Goal: Book appointment/travel/reservation

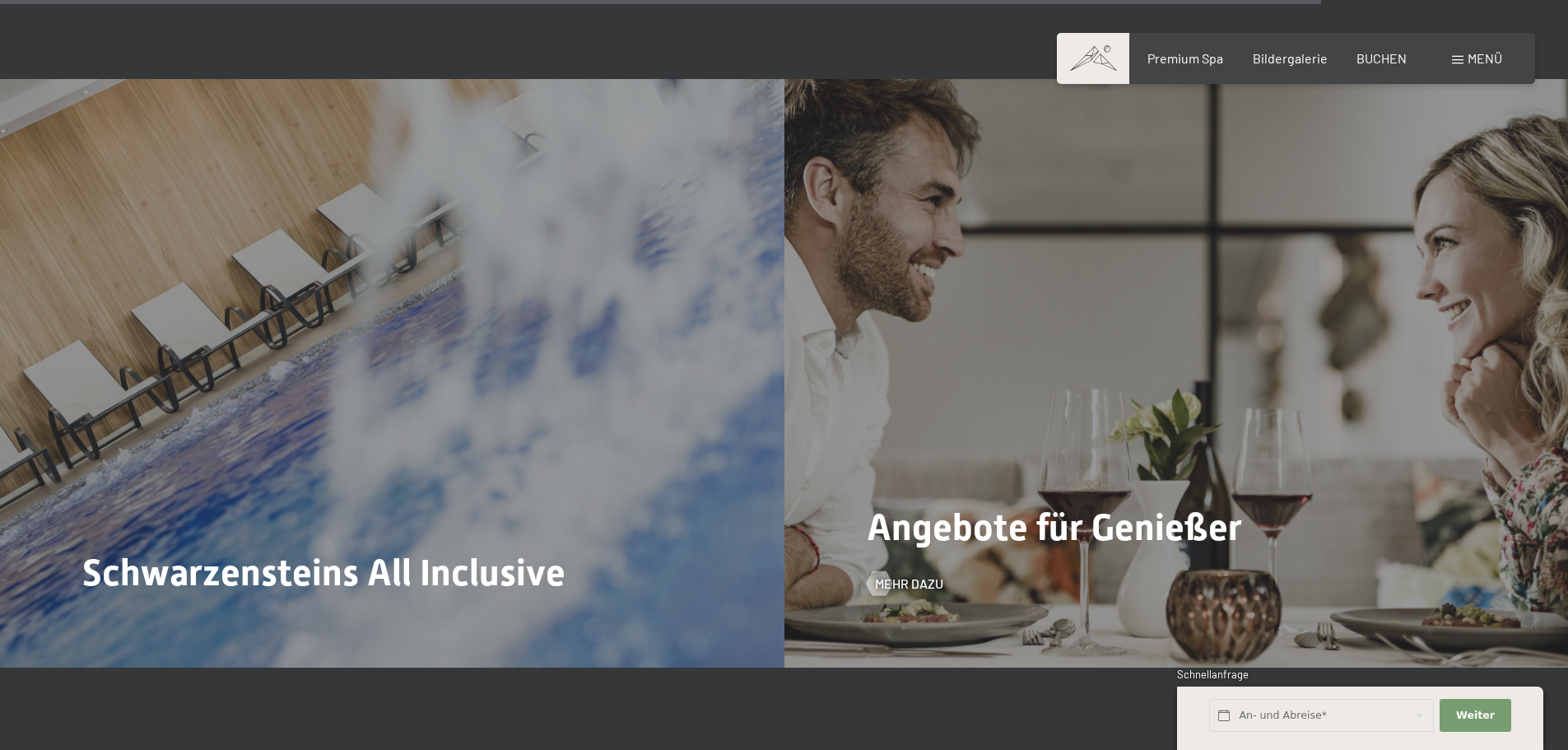
scroll to position [6827, 0]
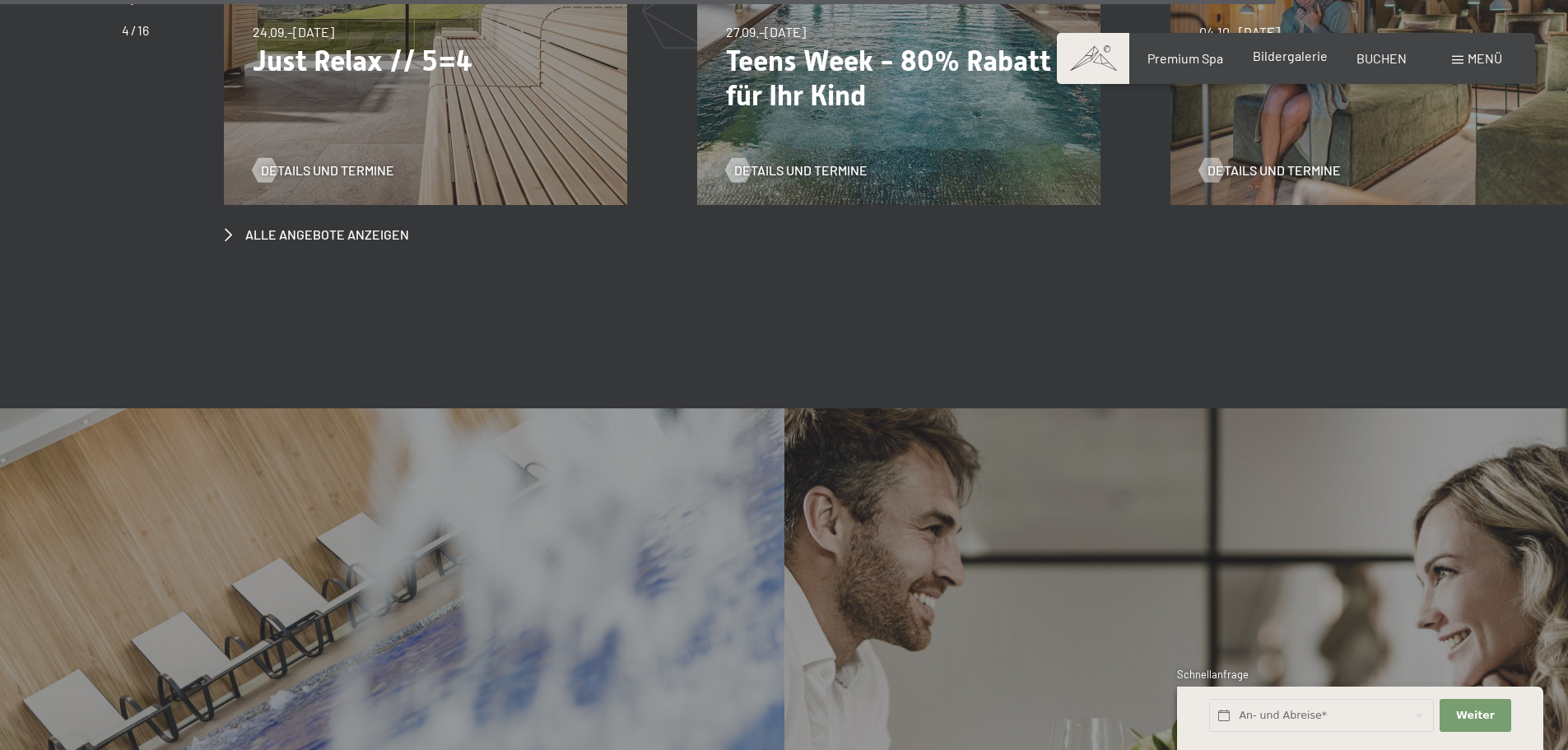
click at [1303, 53] on span "Bildergalerie" at bounding box center [1290, 55] width 75 height 15
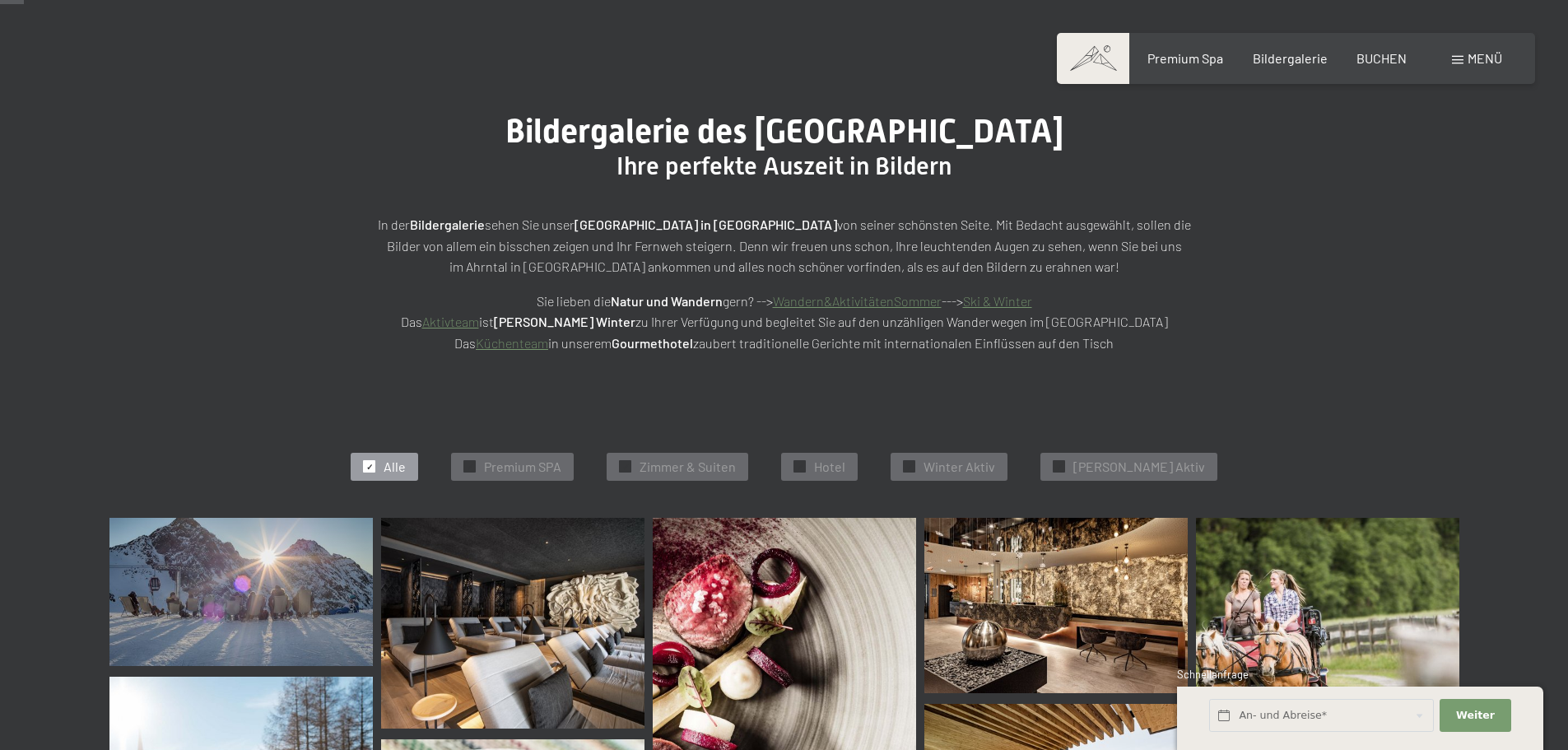
scroll to position [83, 0]
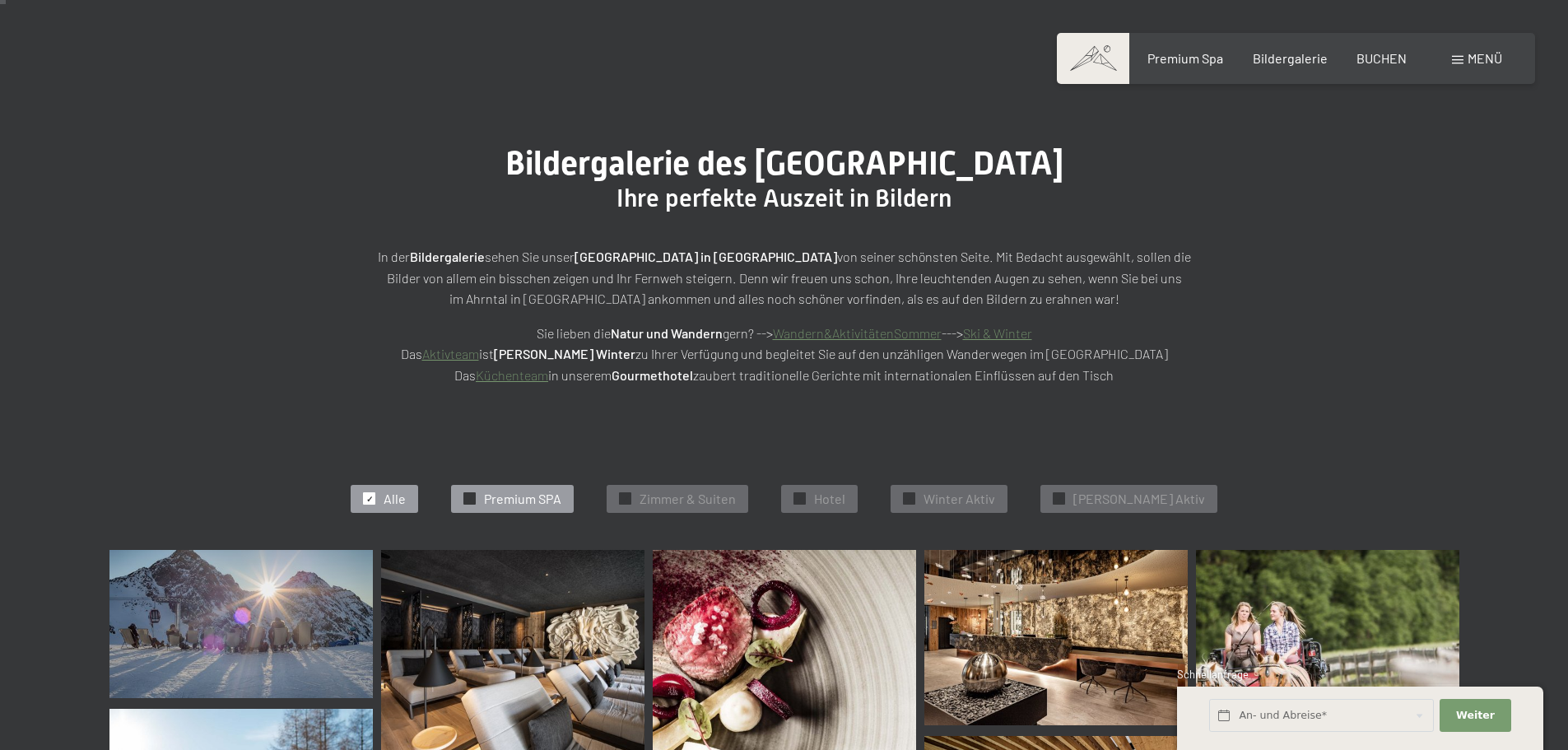
click at [561, 495] on span "Premium SPA" at bounding box center [522, 499] width 77 height 18
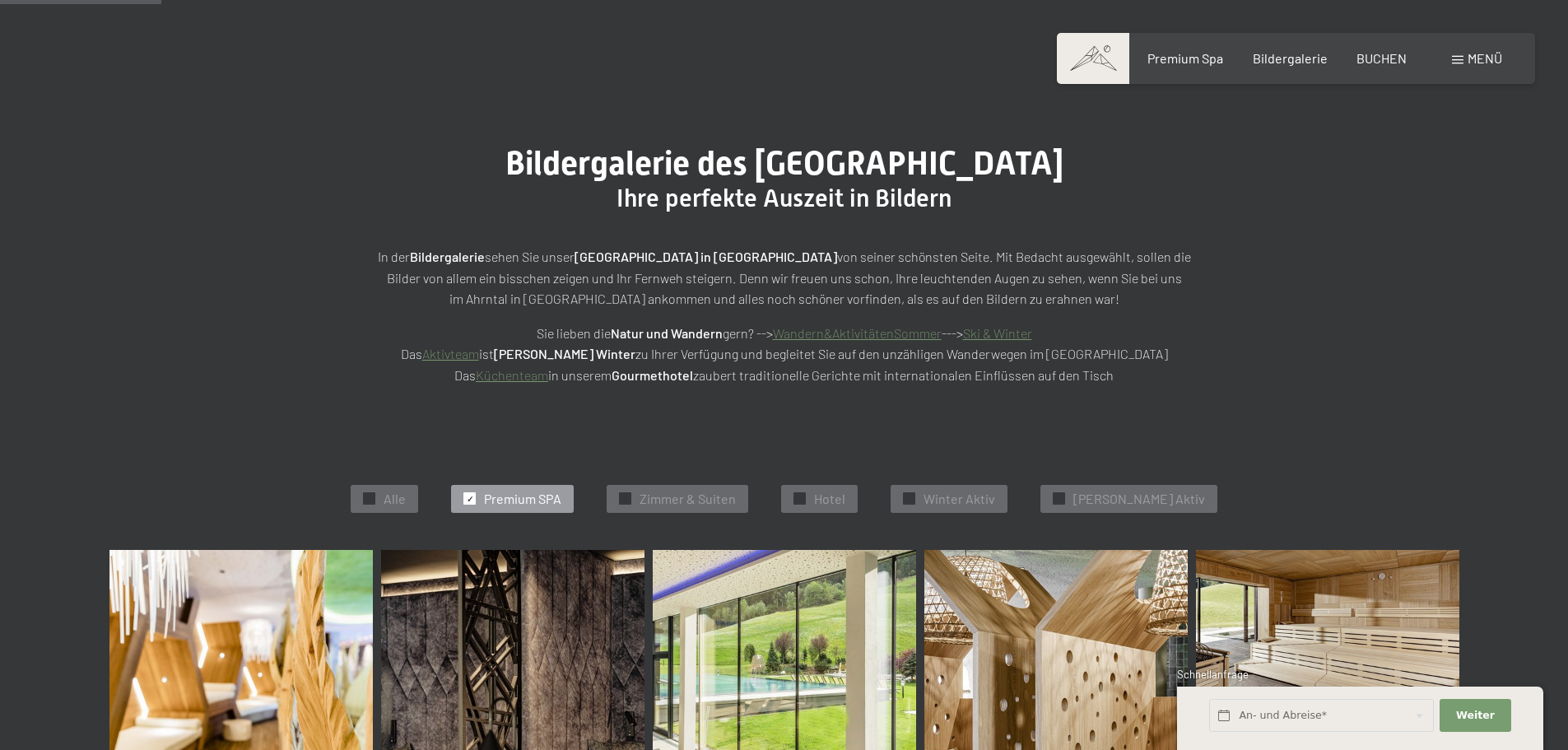
scroll to position [415, 0]
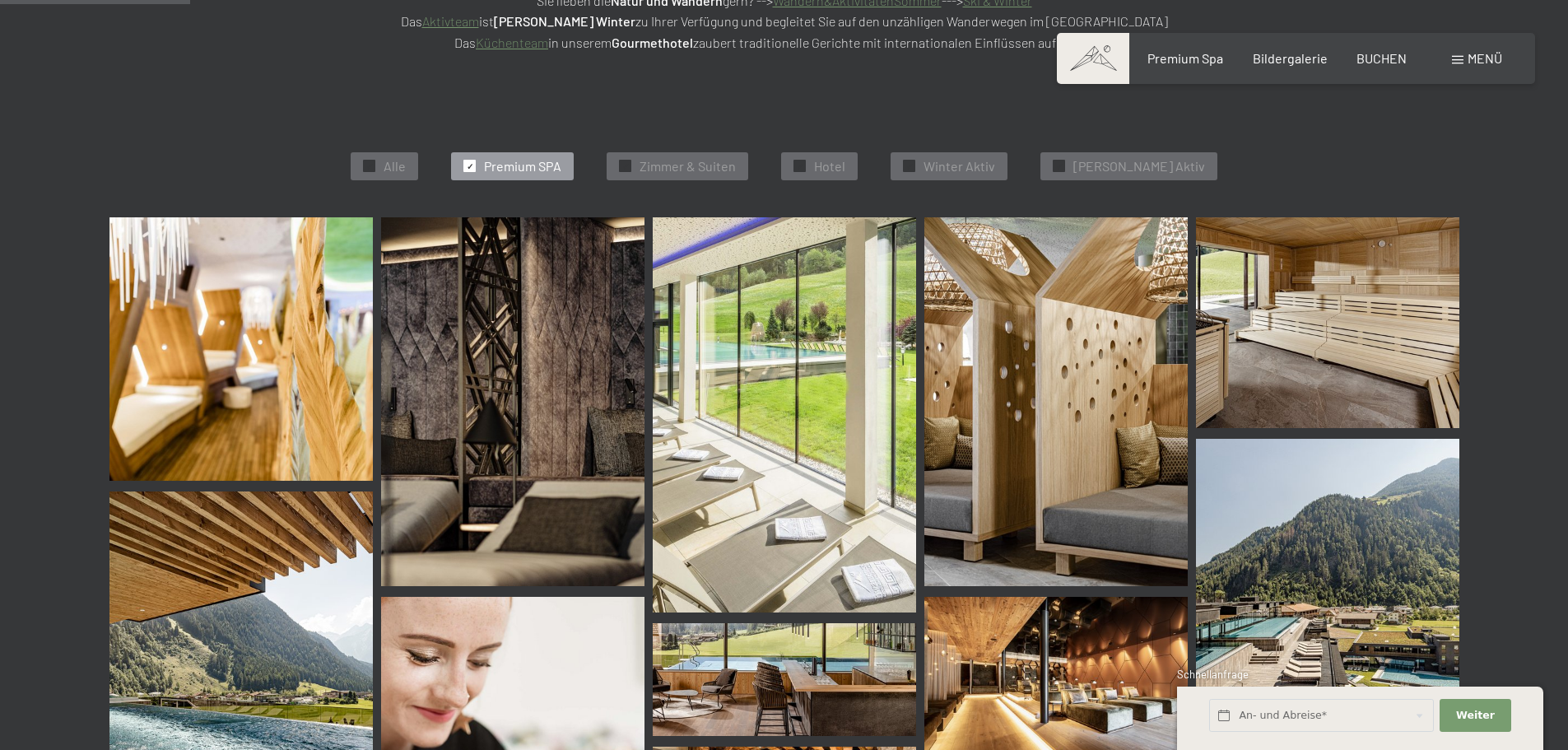
click at [725, 148] on div "✓ Alle ✓ Premium SPA ✓ Zimmer & Suiten ✓ Hotel ✓ Winter Aktiv ✓ Sommer Aktiv" at bounding box center [785, 166] width 1515 height 102
click at [721, 153] on div "✓ Zimmer & Suiten" at bounding box center [677, 166] width 142 height 28
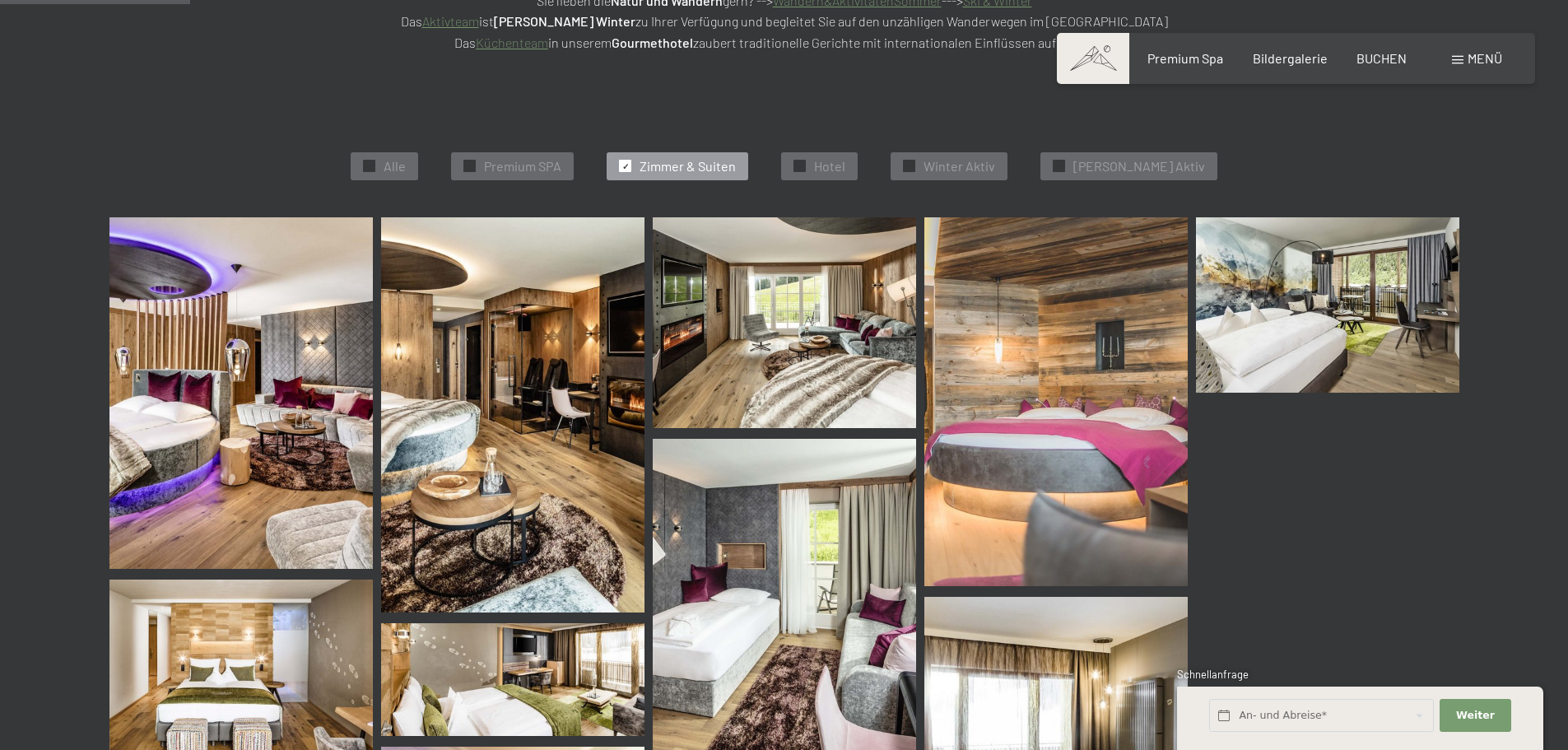
click at [913, 157] on div "✓ Alle ✓ Premium SPA ✓ Zimmer & Suiten ✓ Hotel ✓ Winter Aktiv ✓ Sommer Aktiv" at bounding box center [785, 166] width 1515 height 102
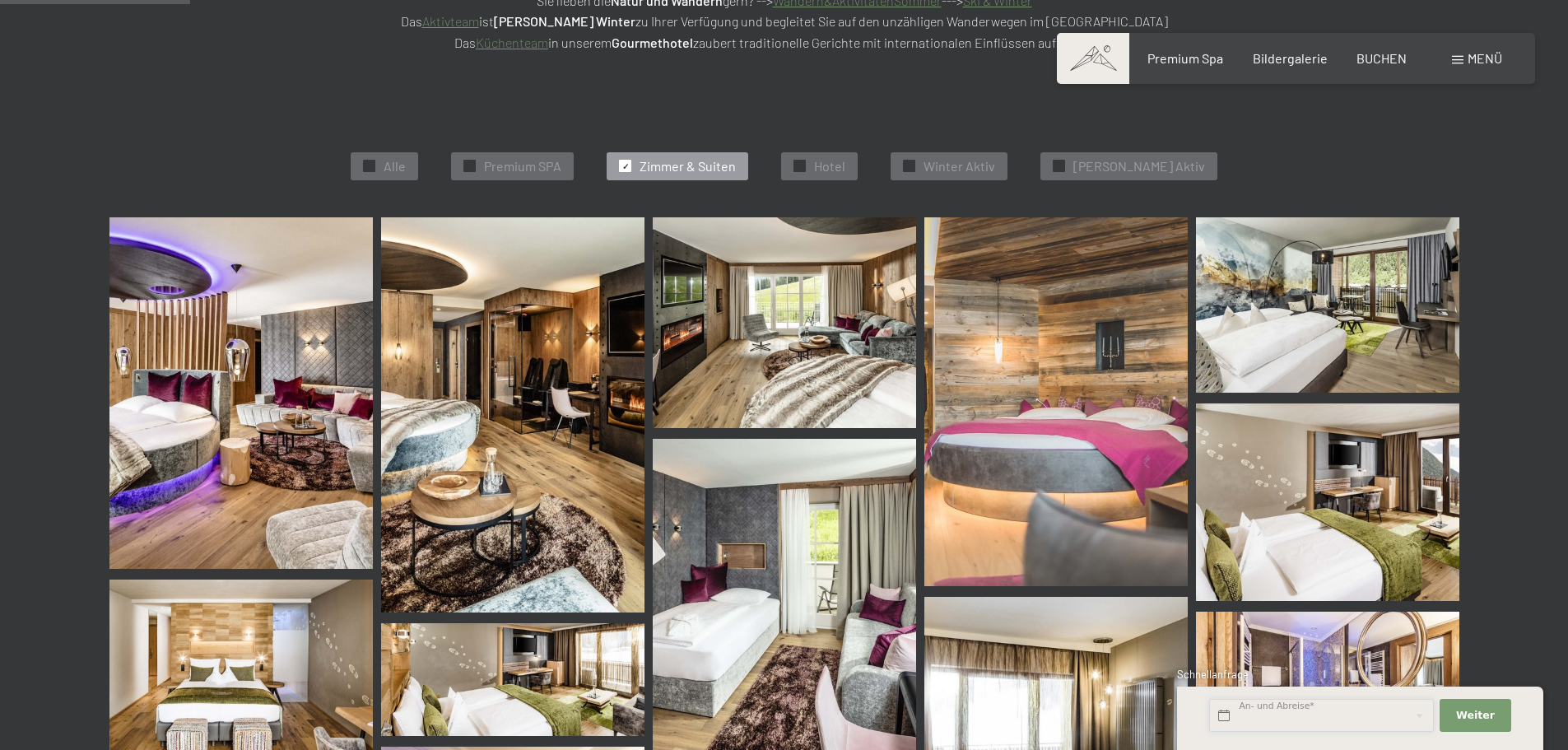
click at [1325, 704] on input "text" at bounding box center [1321, 716] width 225 height 34
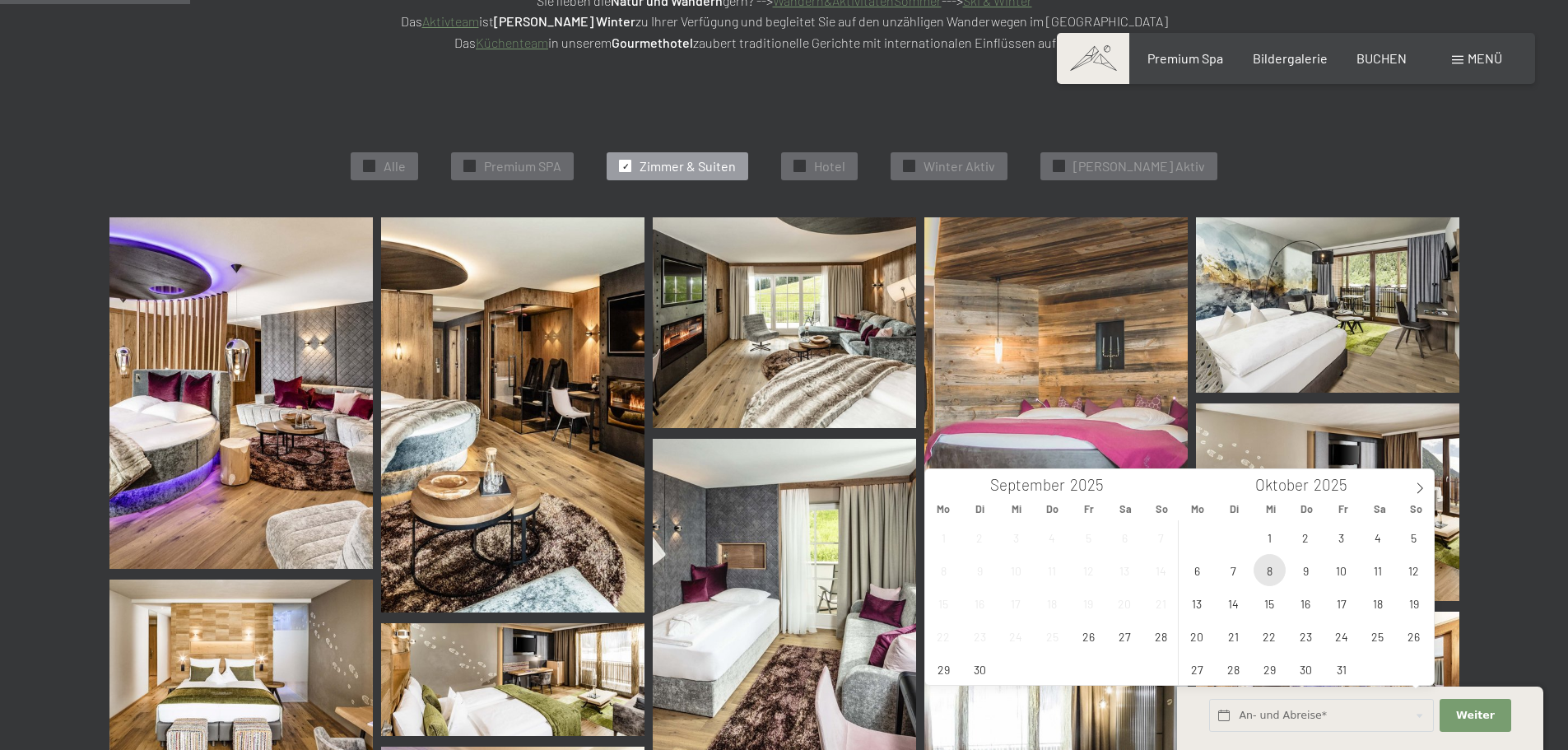
click at [1275, 561] on span "8" at bounding box center [1269, 570] width 32 height 32
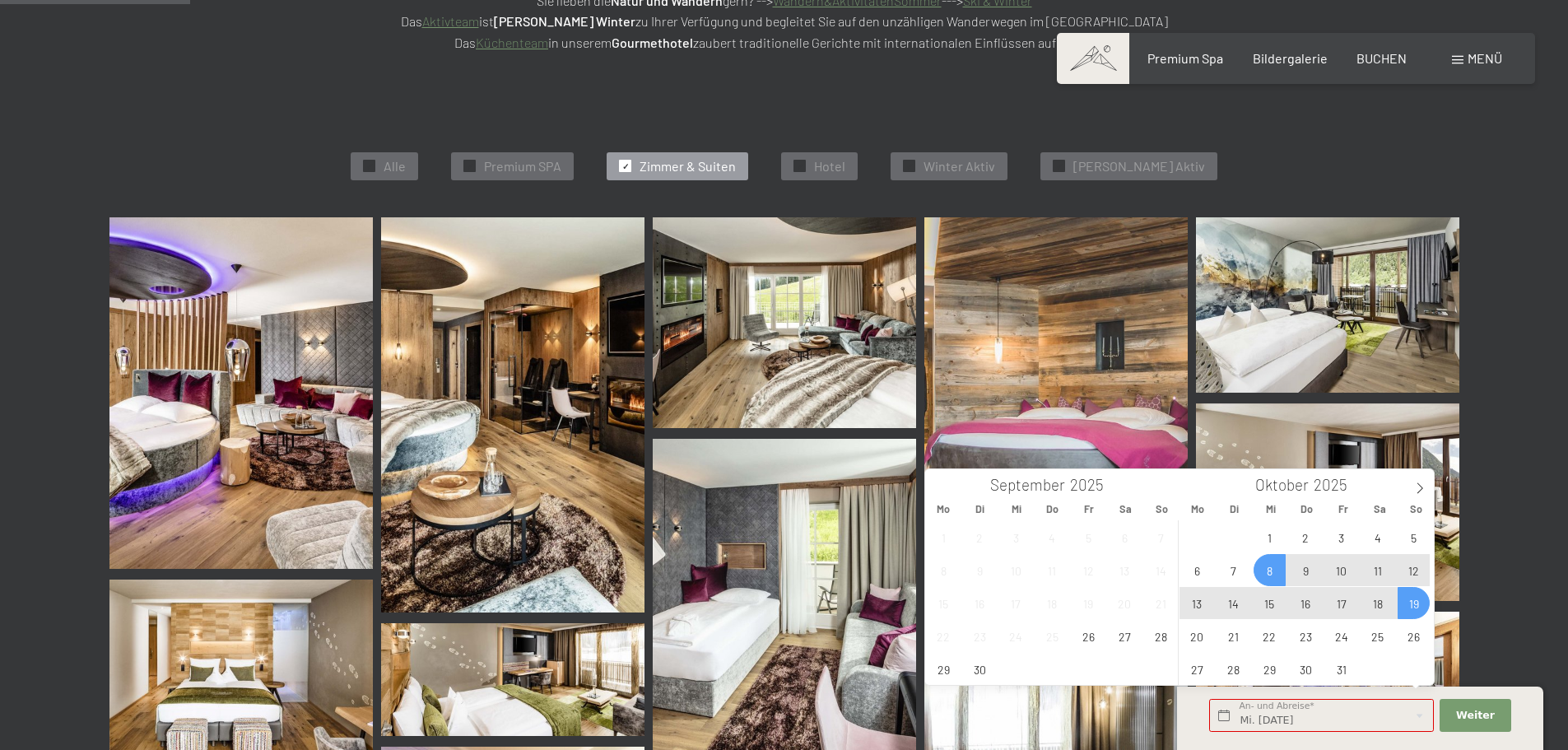
click at [1405, 614] on span "19" at bounding box center [1413, 603] width 32 height 32
type input "Mi. 08.10.2025 - So. 19.10.2025"
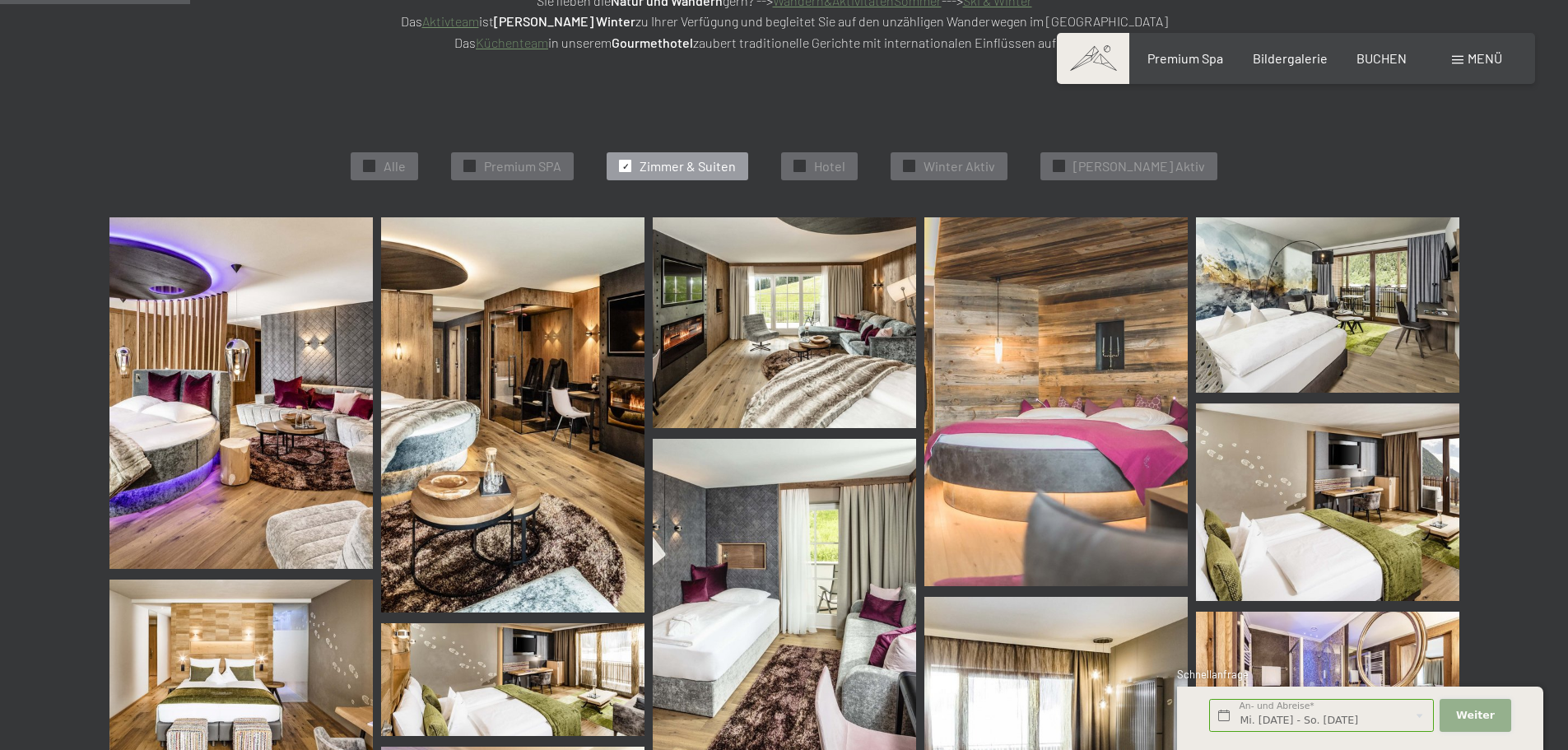
click at [1460, 707] on button "Weiter Adressfelder ausblenden" at bounding box center [1475, 716] width 71 height 34
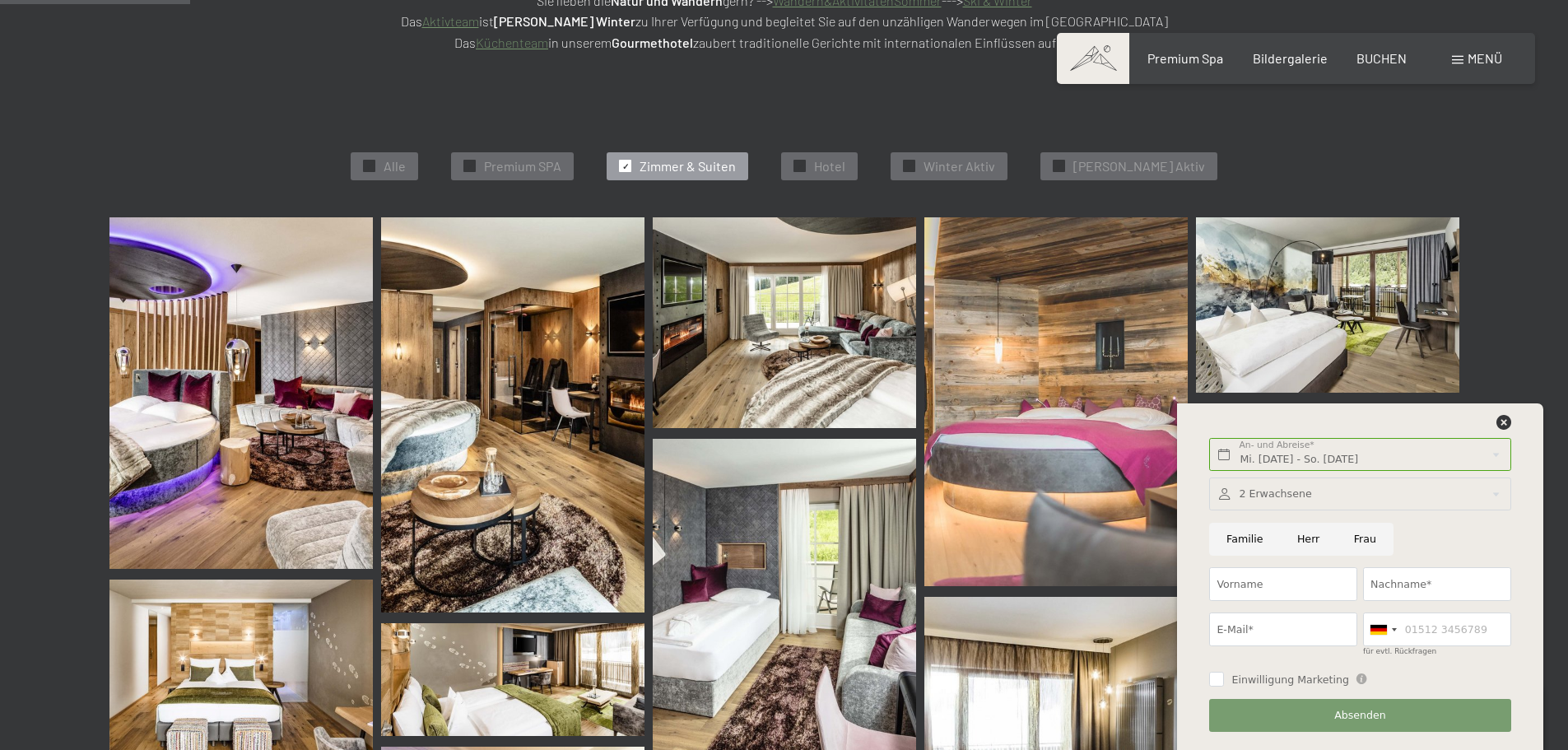
click at [1268, 506] on div at bounding box center [1360, 494] width 301 height 34
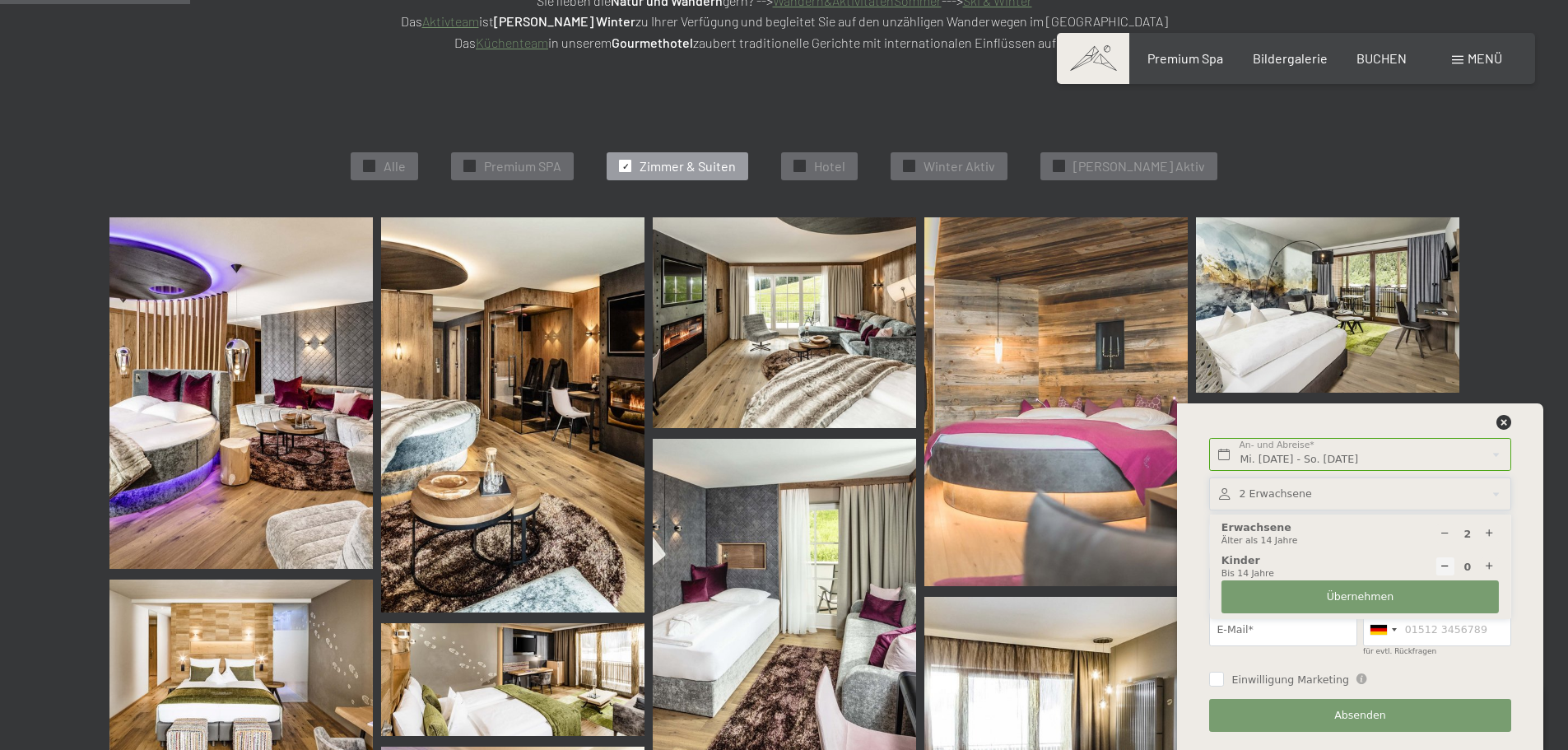
click at [1489, 561] on icon at bounding box center [1490, 567] width 10 height 10
type input "1"
select select
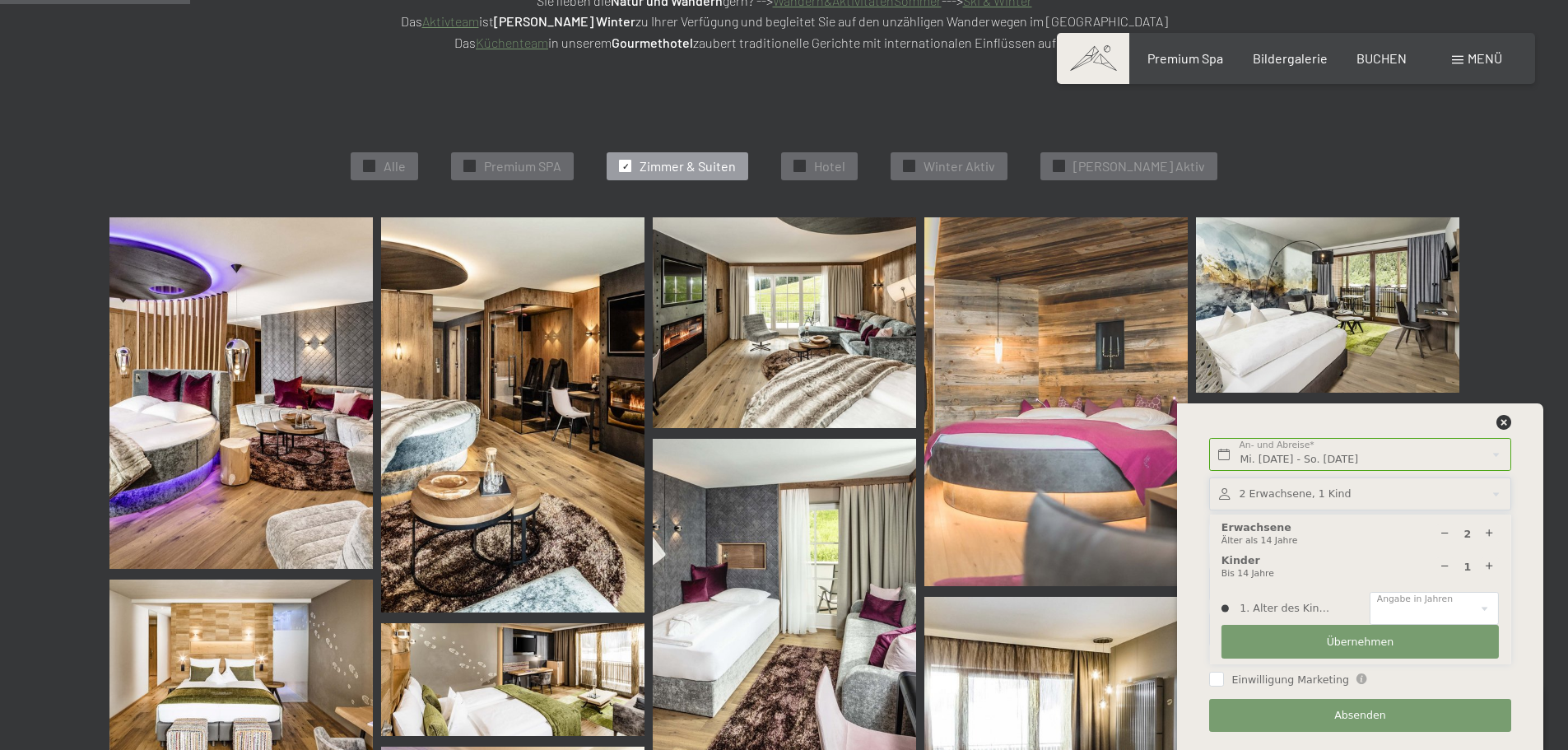
click at [1486, 569] on icon at bounding box center [1490, 567] width 10 height 10
type input "2"
select select
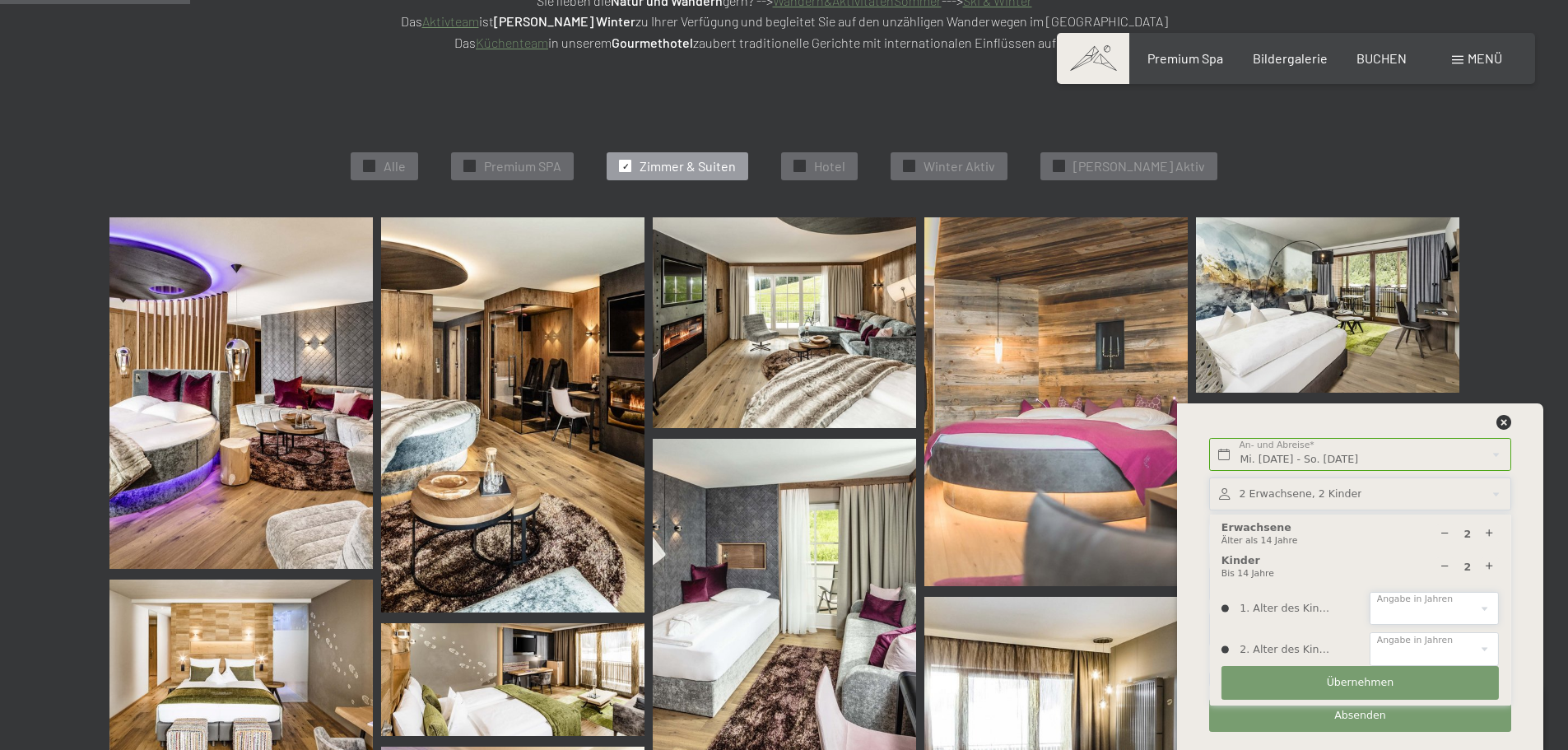
click at [1392, 611] on select "0 1 2 3 4 5 6 7 8 9 10 11 12 13 14" at bounding box center [1435, 609] width 129 height 34
select select "13"
click at [1370, 592] on select "0 1 2 3 4 5 6 7 8 9 10 11 12 13 14" at bounding box center [1435, 609] width 129 height 34
click at [1408, 630] on div "1. Alter des Kindes 0 1 2 3 4 5 6 7 8 9 10 11 12 13 14 Angabe in Jahren 2. Alte…" at bounding box center [1361, 629] width 277 height 74
click at [1405, 638] on select "0 1 2 3 4 5 6 7 8 9 10 11 12 13 14" at bounding box center [1435, 649] width 129 height 34
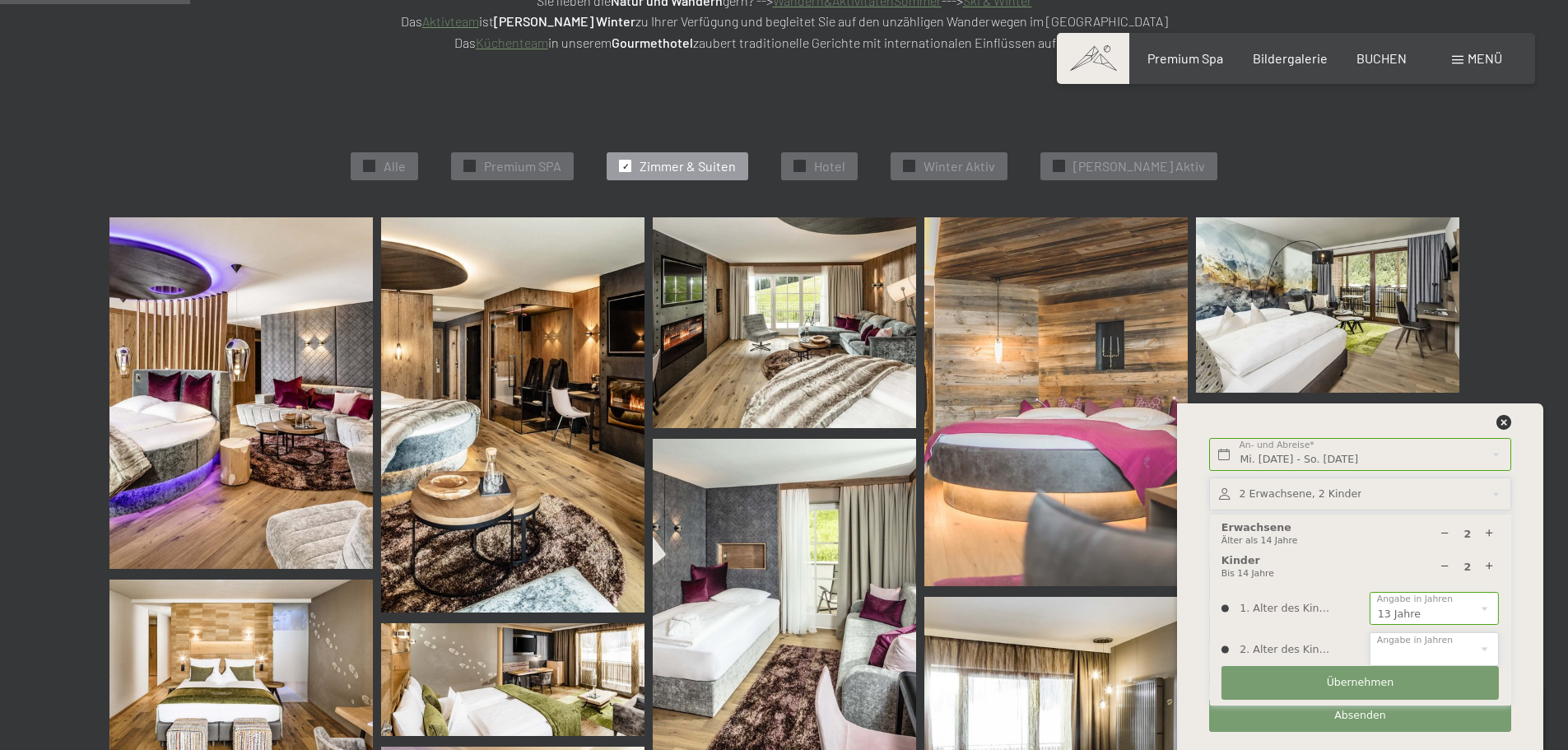
select select "10"
click at [1370, 633] on select "0 1 2 3 4 5 6 7 8 9 10 11 12 13 14" at bounding box center [1435, 649] width 129 height 34
